Goal: Transaction & Acquisition: Purchase product/service

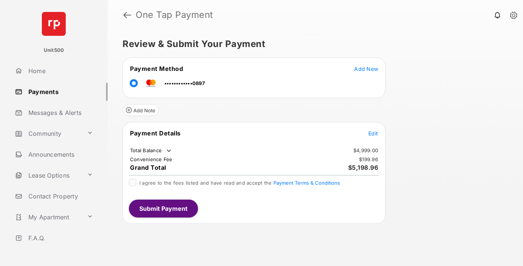
click at [373, 133] on span "Edit" at bounding box center [373, 133] width 10 height 6
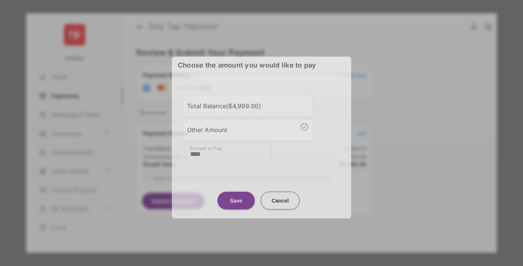
type input "****"
click at [236, 199] on button "Save" at bounding box center [235, 201] width 37 height 18
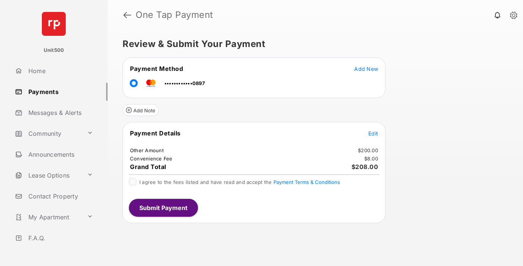
click at [373, 133] on span "Edit" at bounding box center [373, 133] width 10 height 6
click at [163, 208] on button "Submit Payment" at bounding box center [163, 208] width 69 height 18
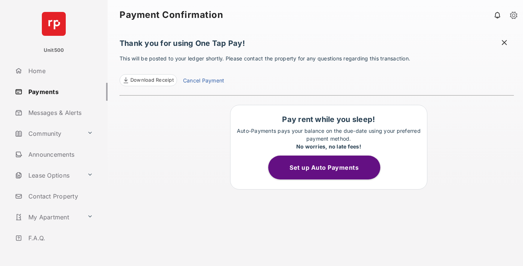
click at [148, 80] on span "Download Receipt" at bounding box center [151, 80] width 43 height 7
click at [504, 43] on span at bounding box center [503, 43] width 7 height 9
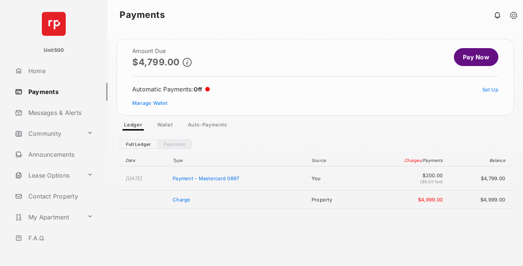
click at [150, 103] on link "Manage Wallet" at bounding box center [149, 103] width 35 height 6
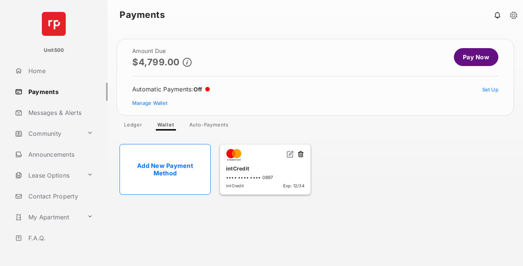
click at [301, 155] on button at bounding box center [300, 154] width 7 height 9
